Goal: Task Accomplishment & Management: Manage account settings

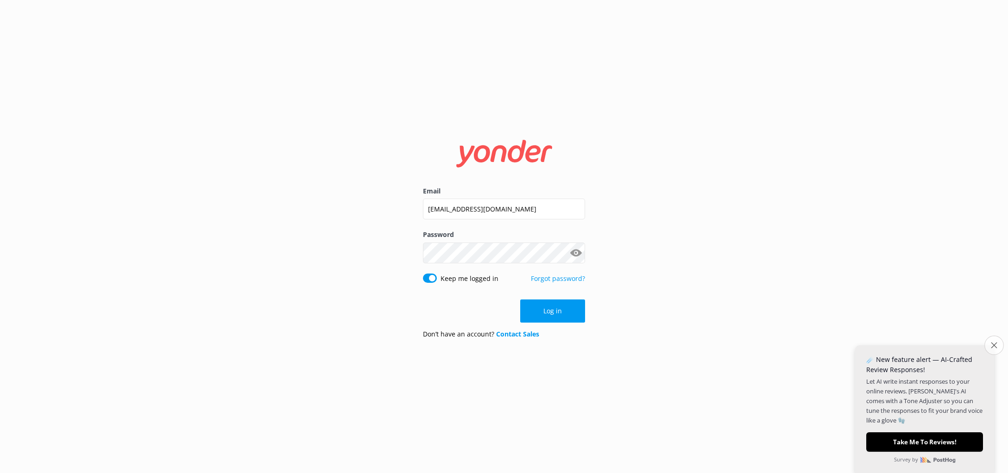
click at [994, 343] on icon "Close survey" at bounding box center [994, 345] width 6 height 6
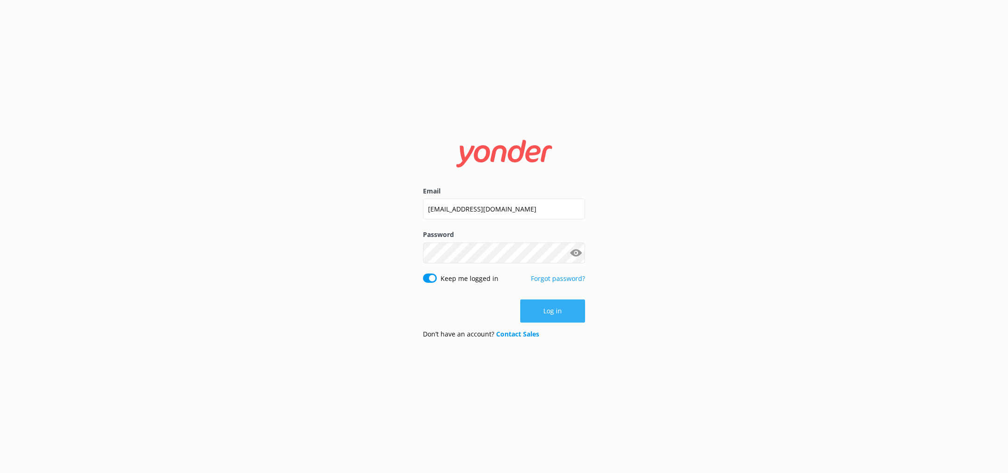
click at [551, 311] on button "Log in" at bounding box center [552, 311] width 65 height 23
